Goal: Information Seeking & Learning: Learn about a topic

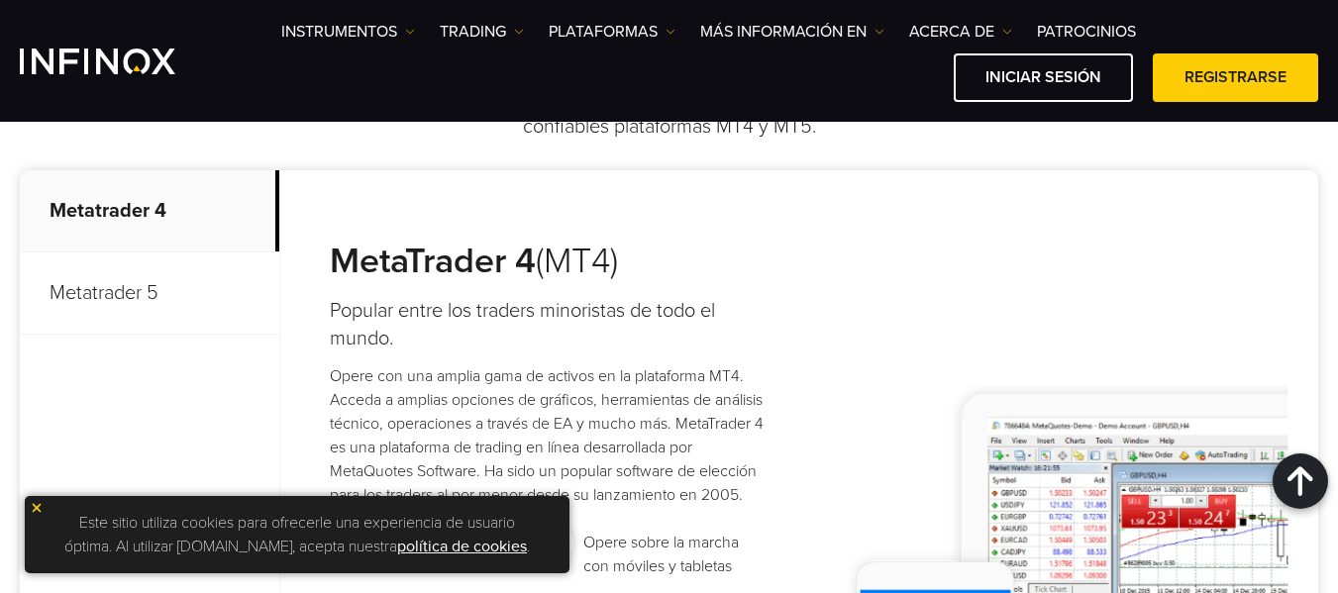
scroll to position [990, 0]
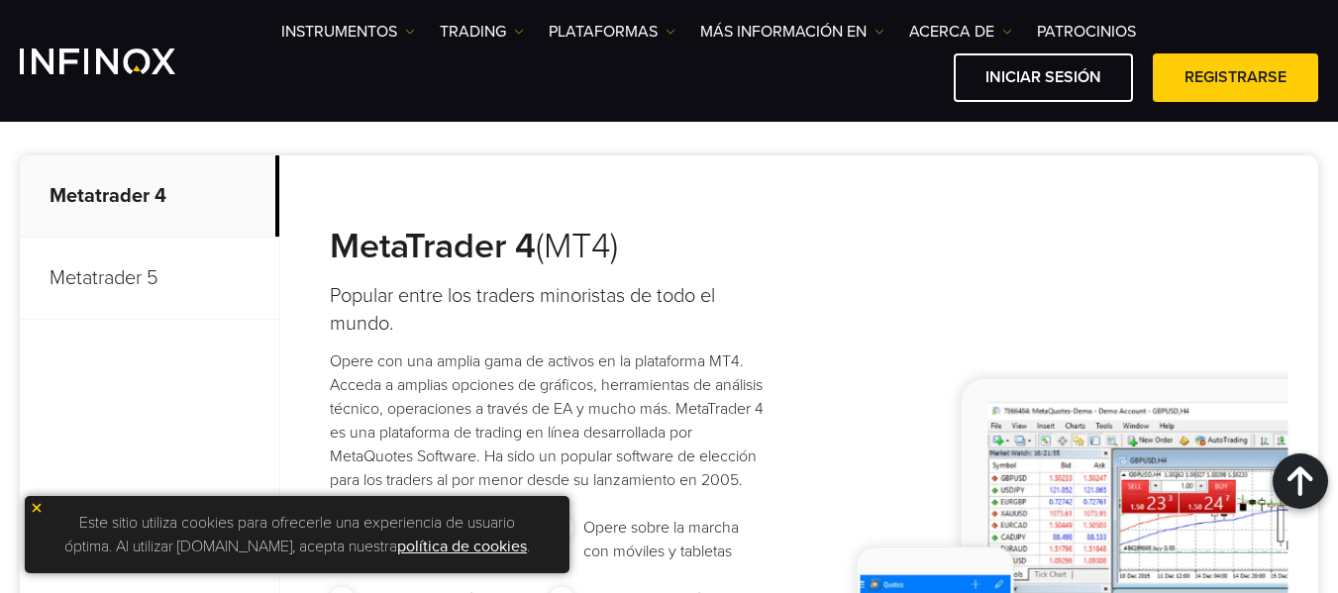
click at [37, 501] on img at bounding box center [37, 508] width 14 height 14
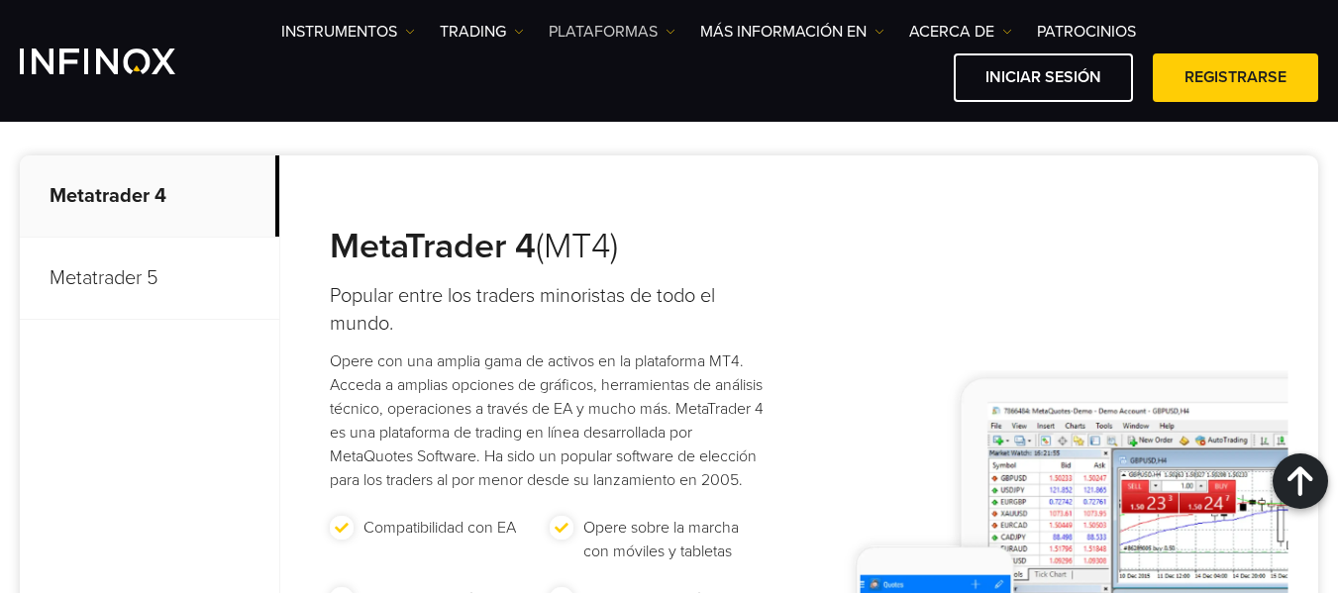
click at [637, 42] on link "PLATAFORMAS" at bounding box center [612, 32] width 127 height 24
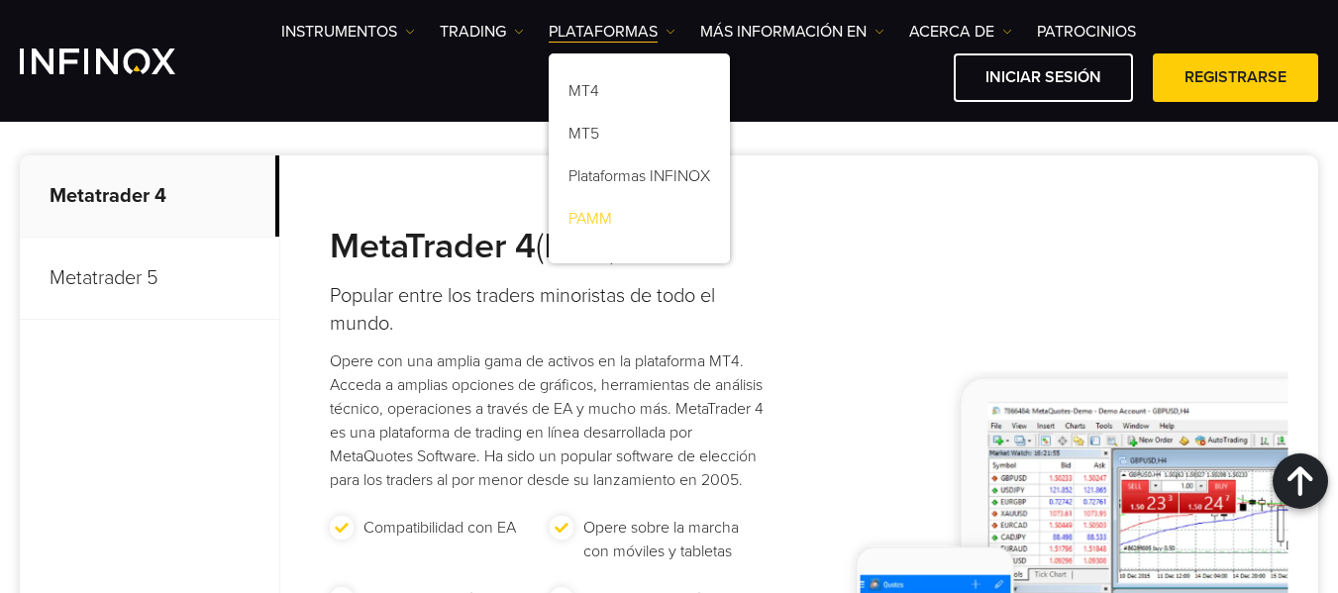
click at [584, 211] on link "PAMM" at bounding box center [639, 222] width 181 height 43
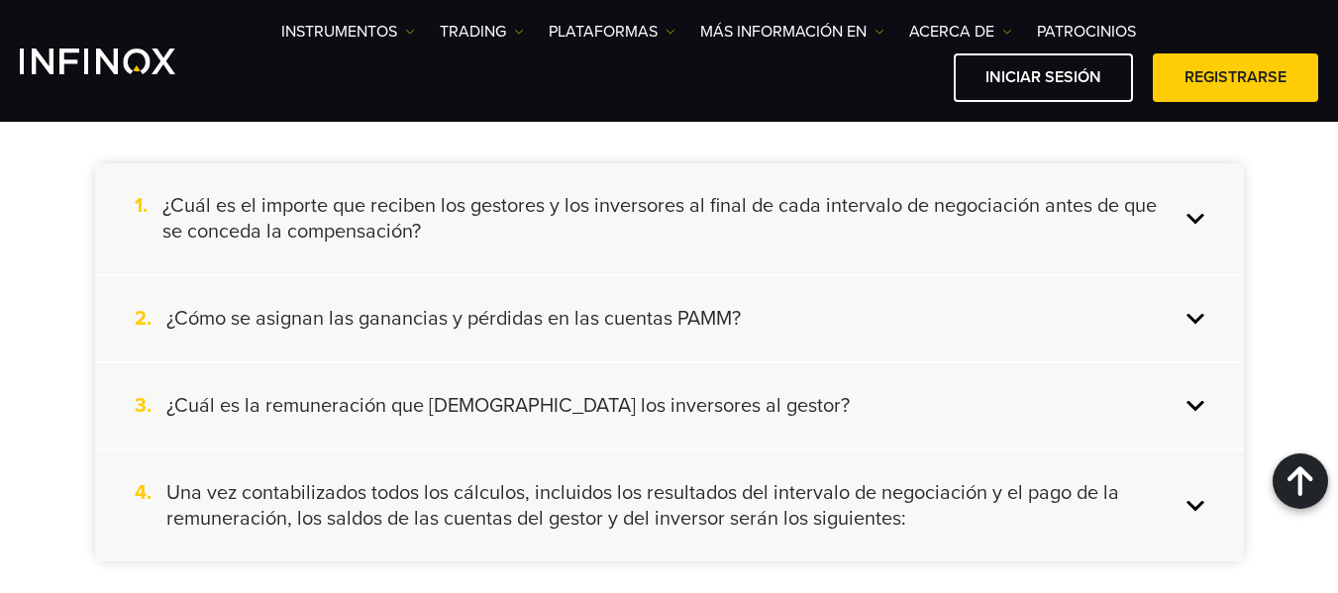
scroll to position [2872, 0]
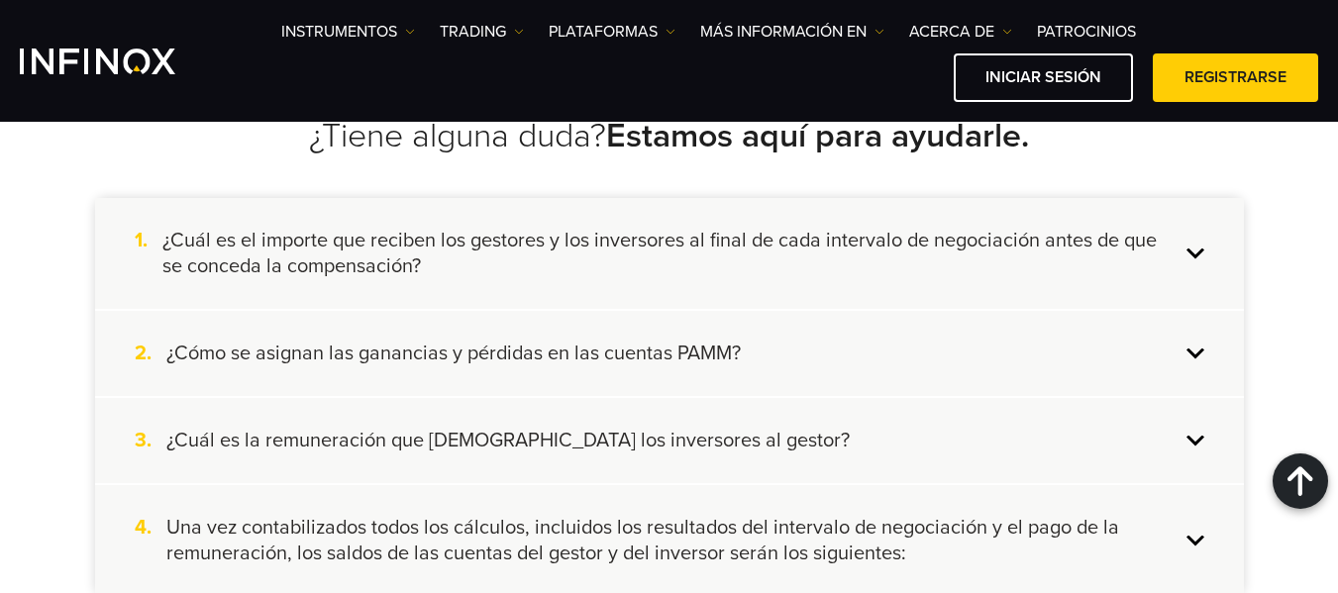
click at [677, 339] on div "2. ¿Cómo se asignan las ganancias y pérdidas en las cuentas PAMM?" at bounding box center [669, 353] width 1149 height 85
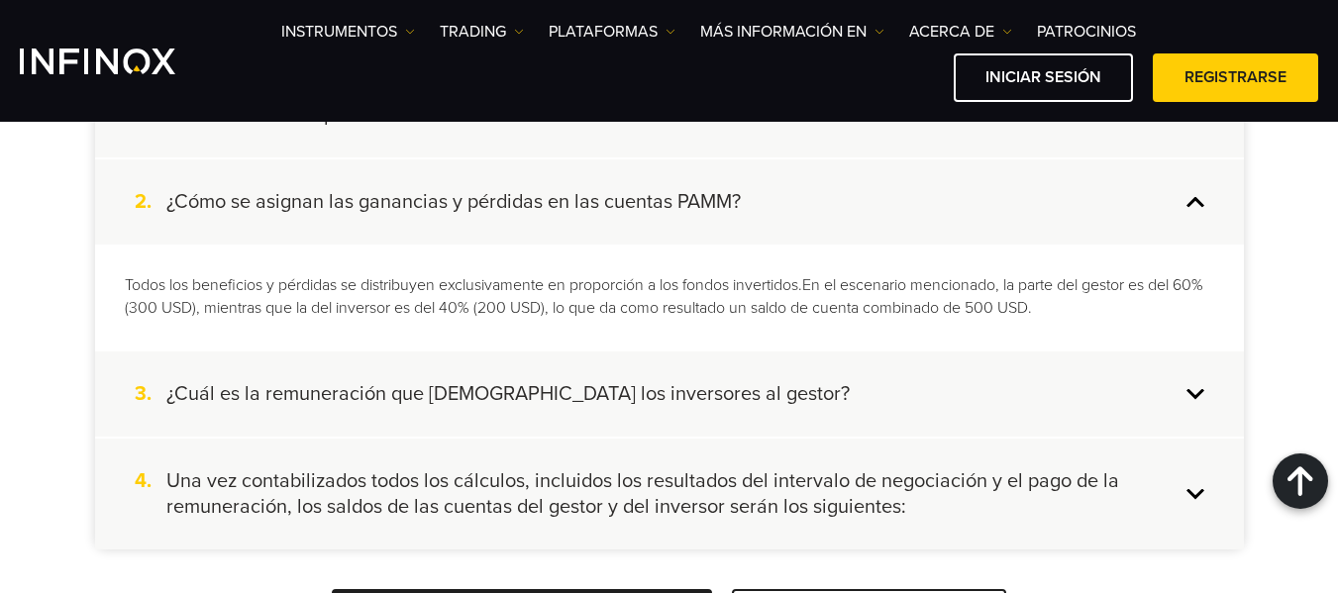
scroll to position [3070, 0]
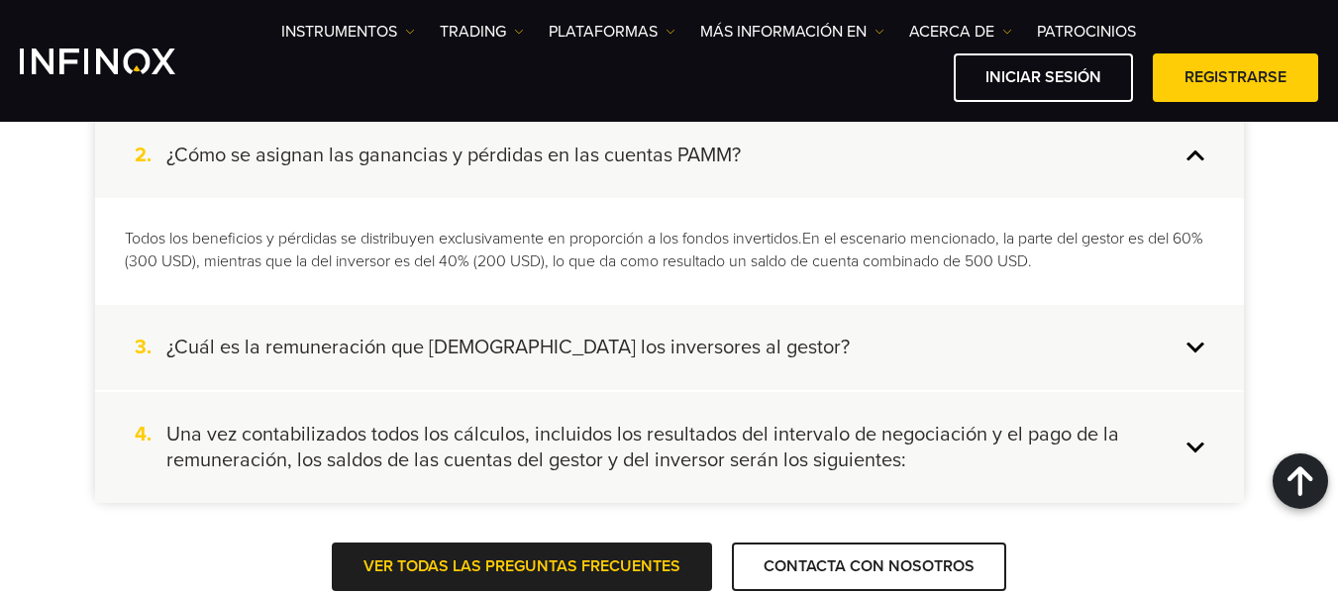
click at [617, 347] on h4 "¿Cuál es la remuneración que pagan los inversores al gestor?" at bounding box center [507, 348] width 683 height 26
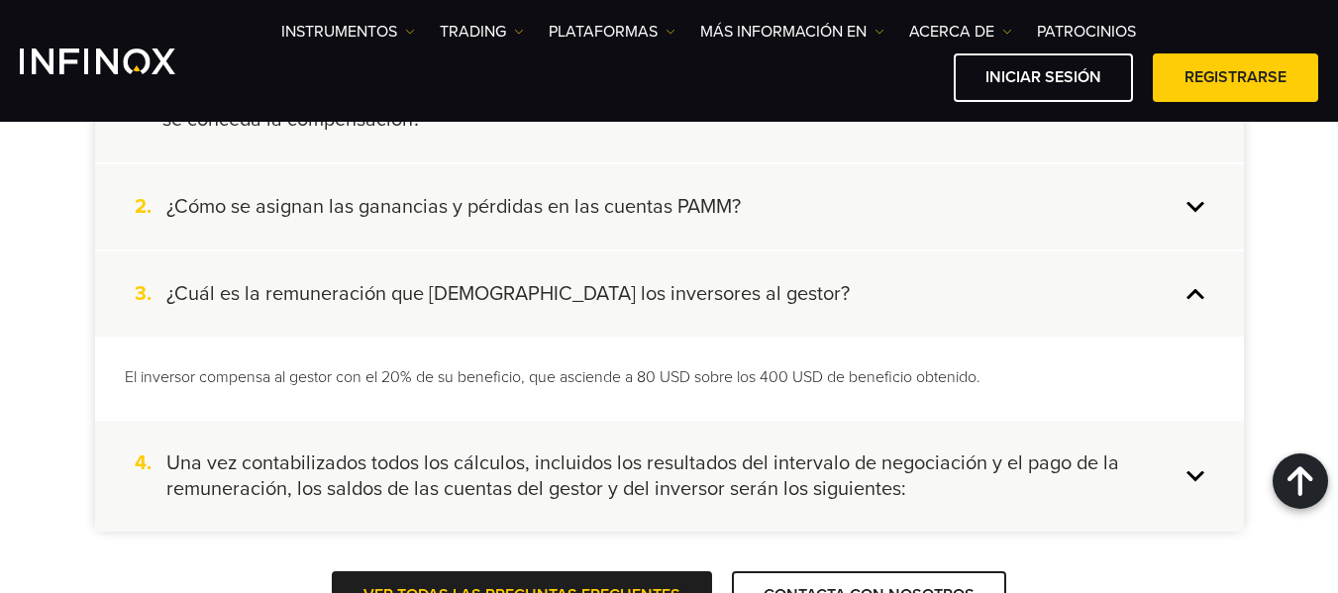
scroll to position [2971, 0]
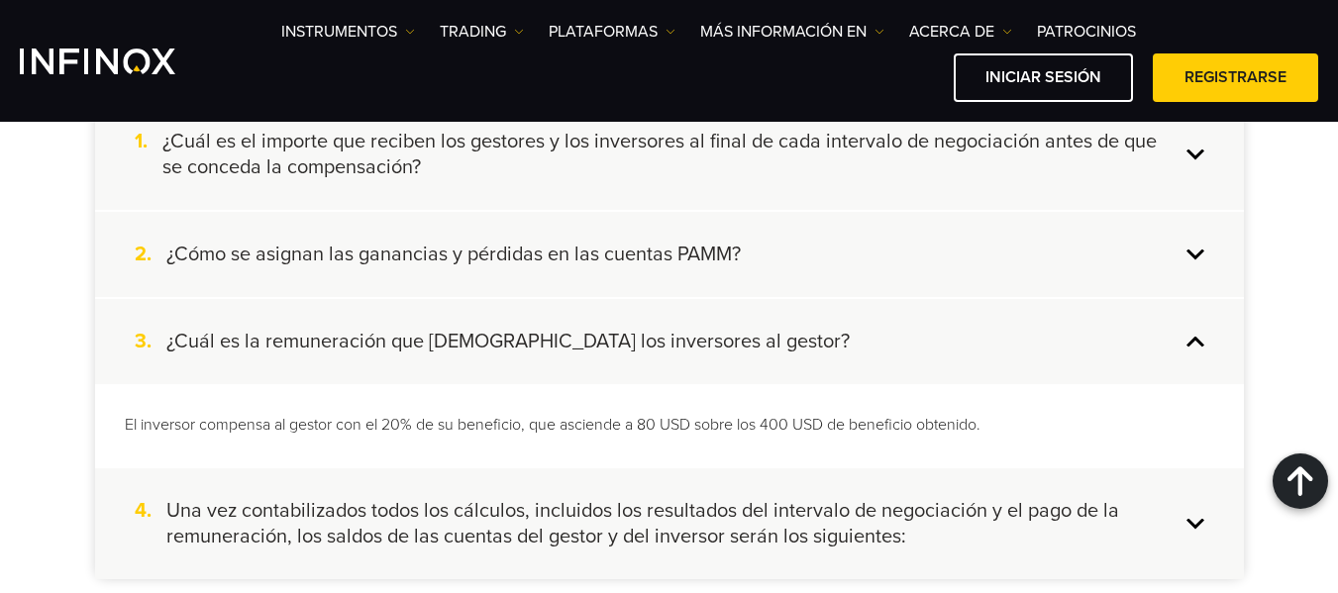
click at [569, 262] on h4 "¿Cómo se asignan las ganancias y pérdidas en las cuentas PAMM?" at bounding box center [453, 255] width 574 height 26
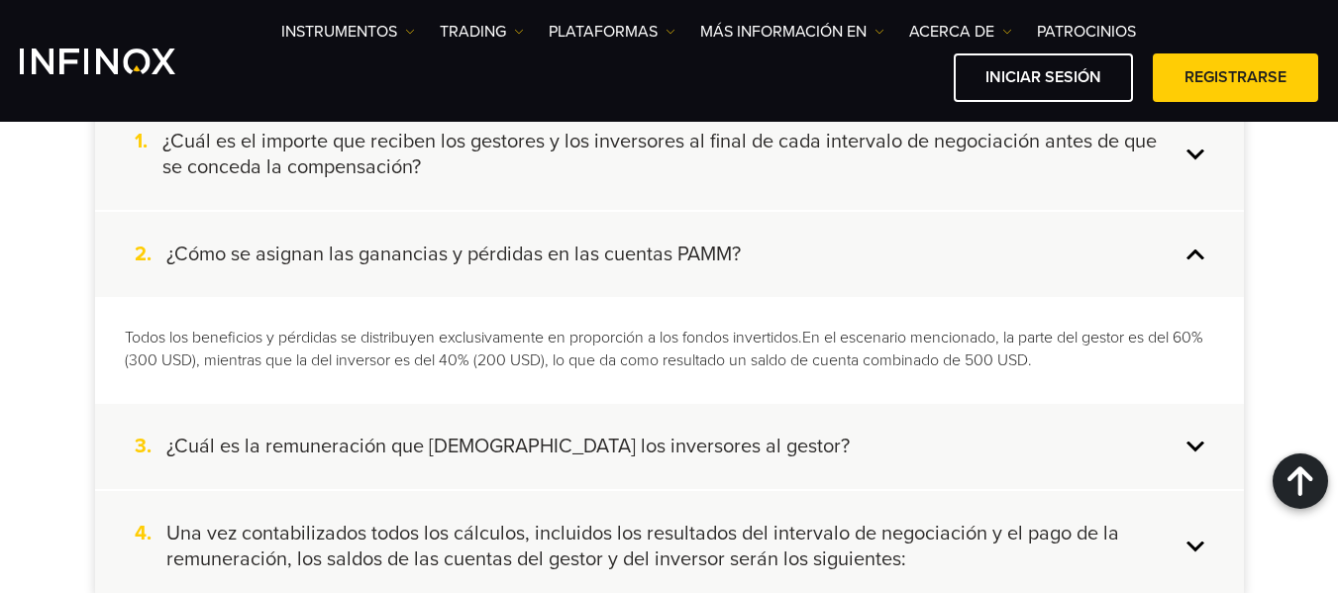
click at [491, 249] on h4 "¿Cómo se asignan las ganancias y pérdidas en las cuentas PAMM?" at bounding box center [453, 255] width 574 height 26
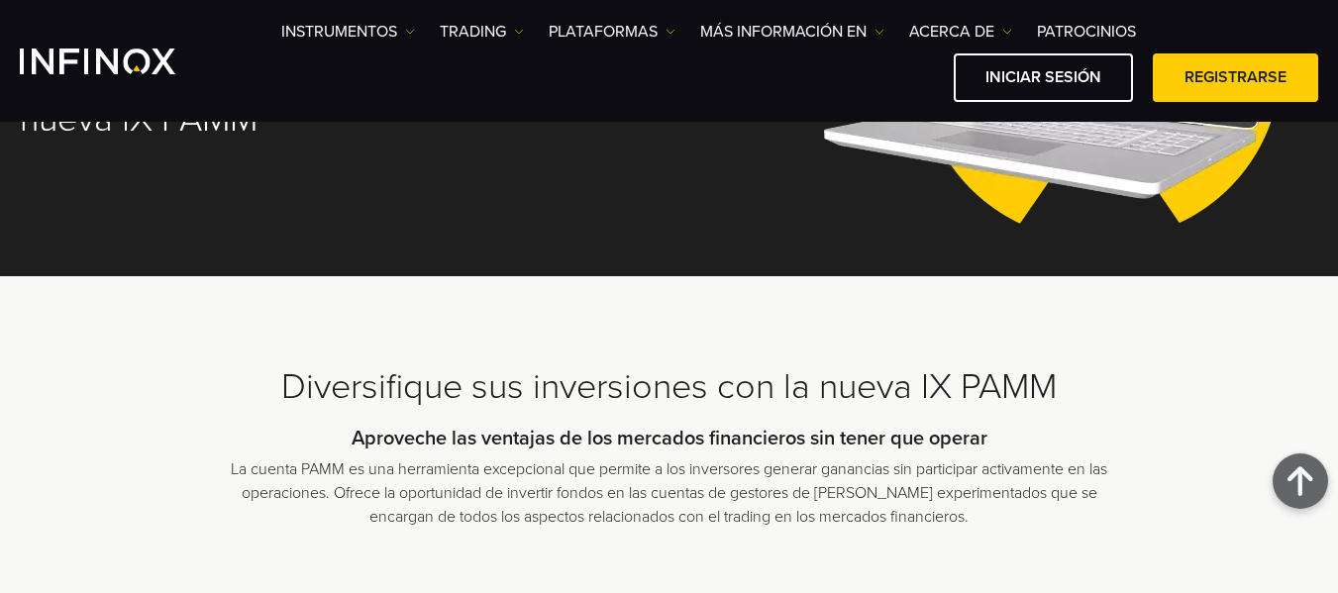
scroll to position [0, 0]
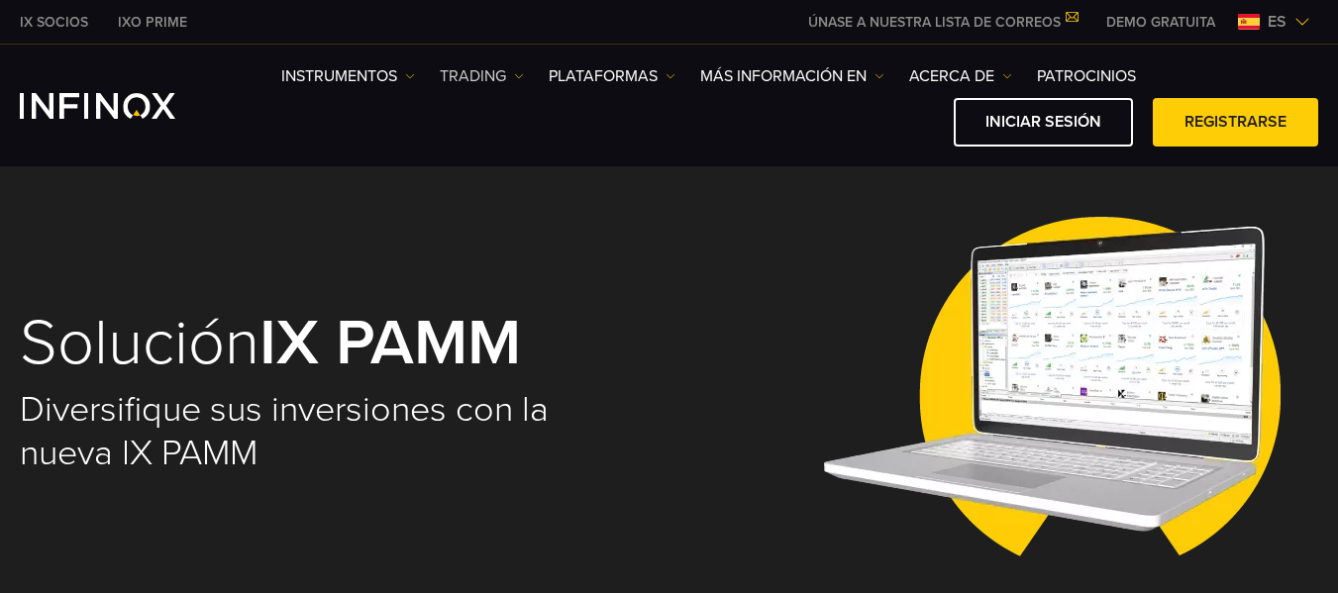
click at [519, 70] on link "TRADING" at bounding box center [482, 76] width 84 height 24
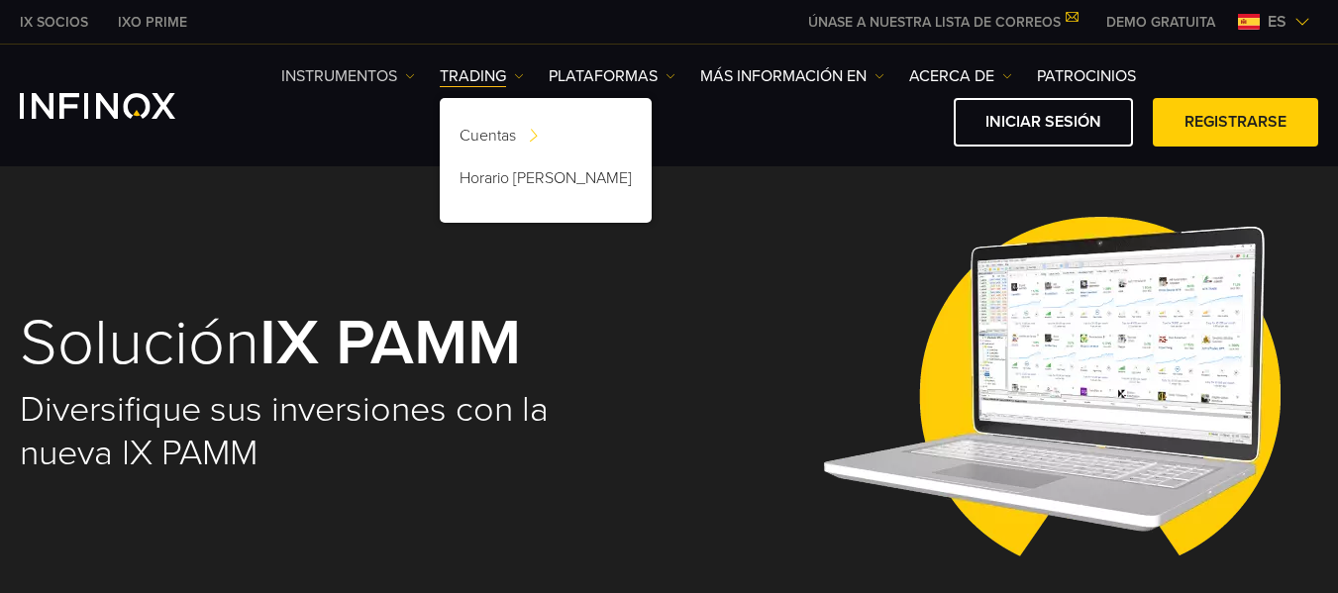
click at [395, 73] on link "Instrumentos" at bounding box center [348, 76] width 134 height 24
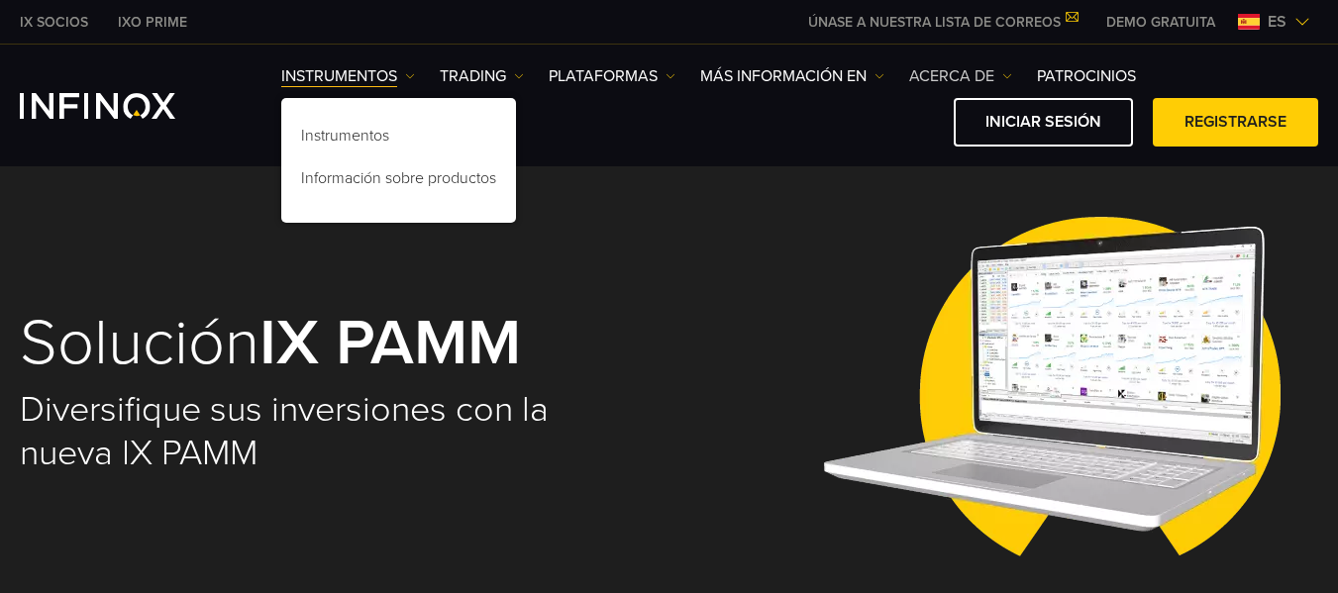
click at [1007, 75] on img at bounding box center [1007, 76] width 10 height 10
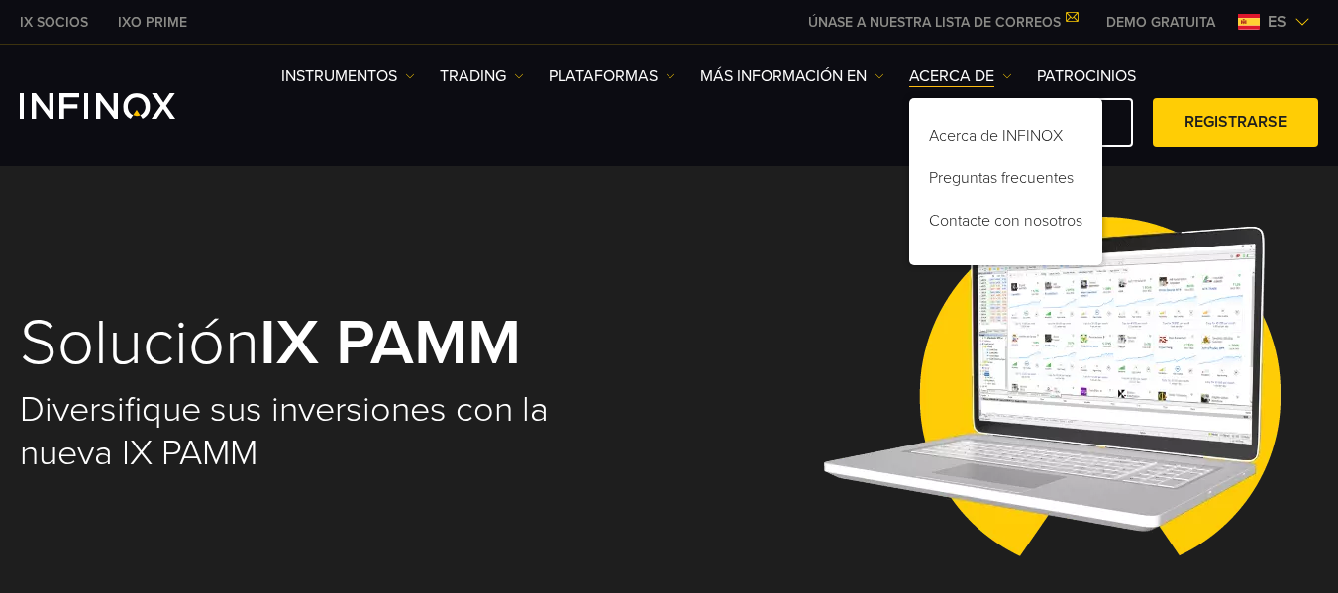
click at [887, 76] on ul "Instrumentos Instrumentos DEMO" at bounding box center [708, 76] width 855 height 24
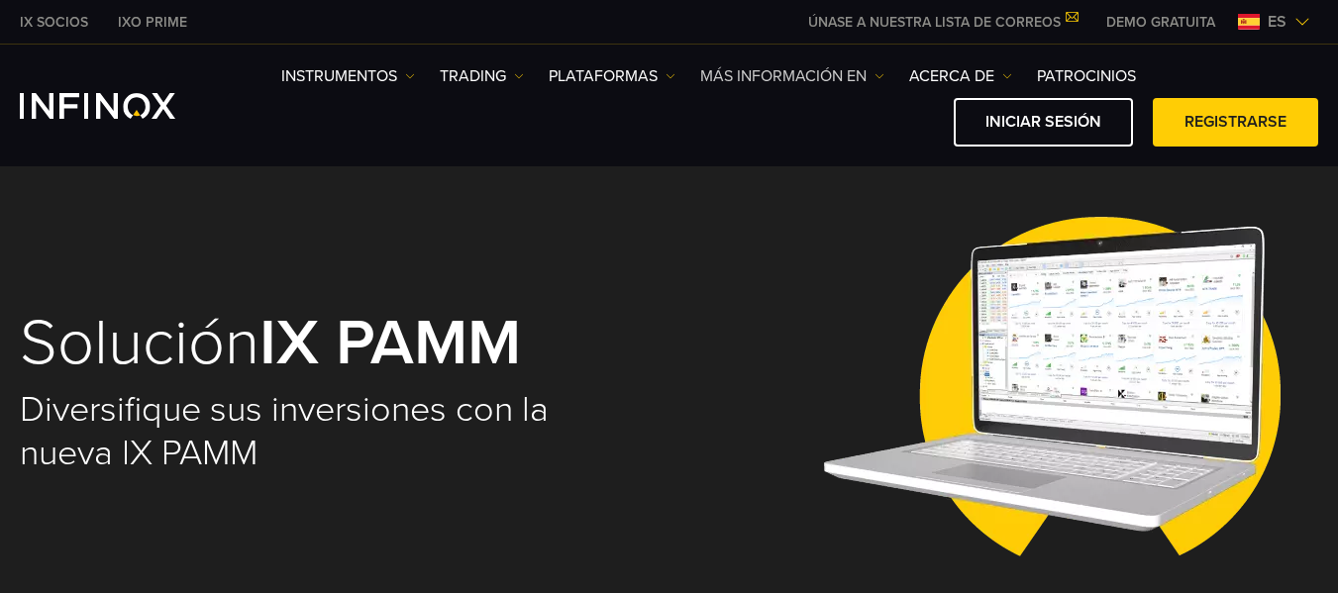
click at [880, 73] on img at bounding box center [879, 76] width 10 height 10
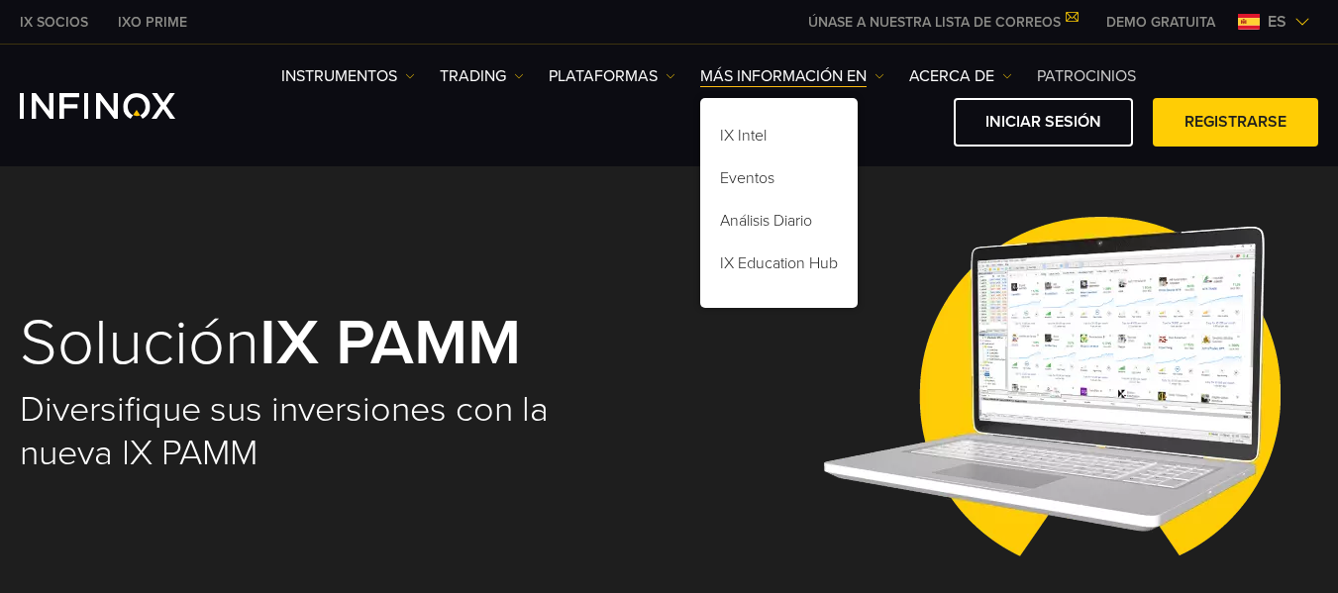
click at [1057, 75] on link "Patrocinios" at bounding box center [1086, 76] width 99 height 24
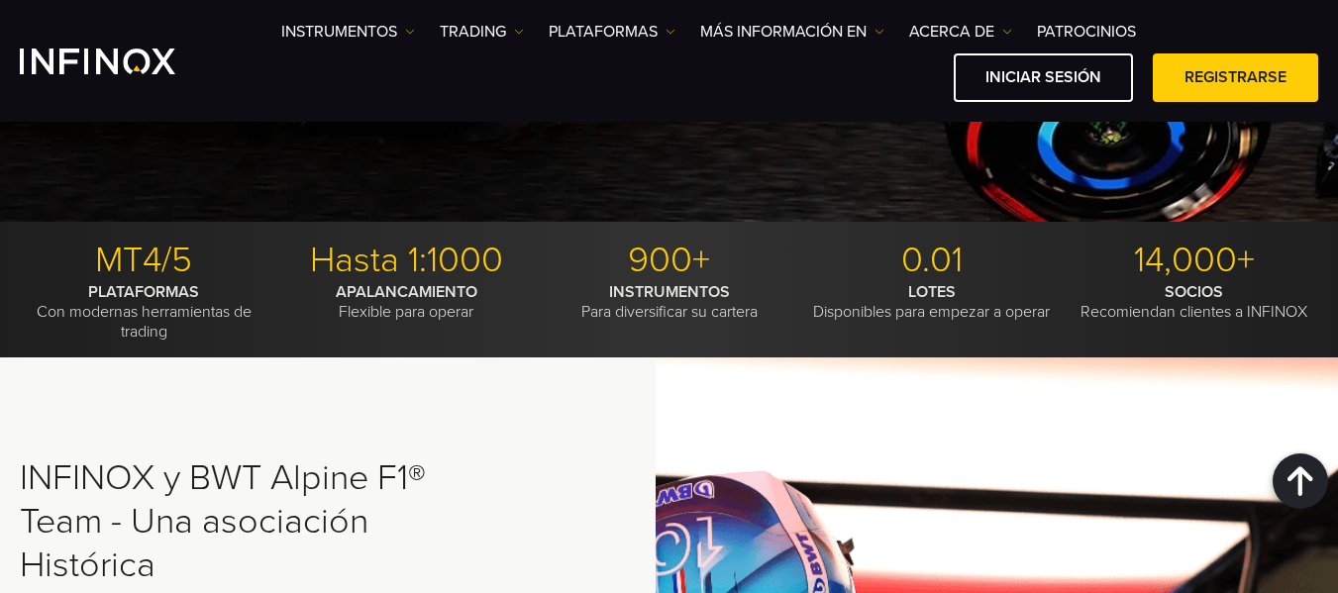
scroll to position [414, 0]
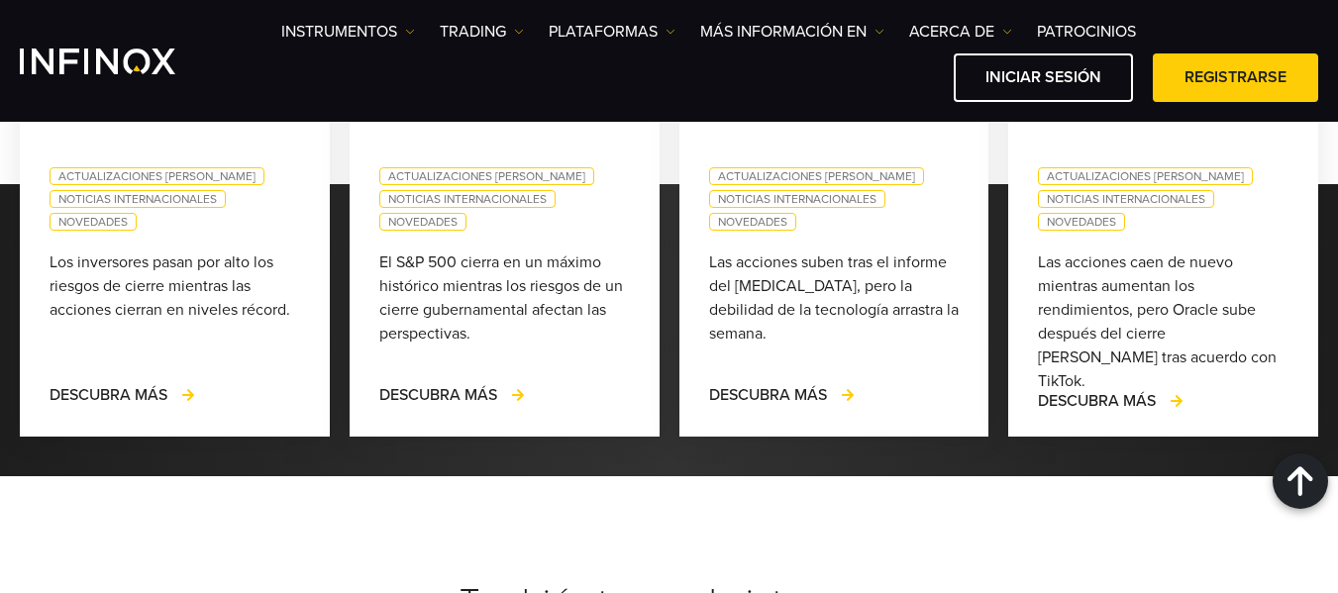
scroll to position [4258, 0]
